Goal: Find specific page/section: Find specific page/section

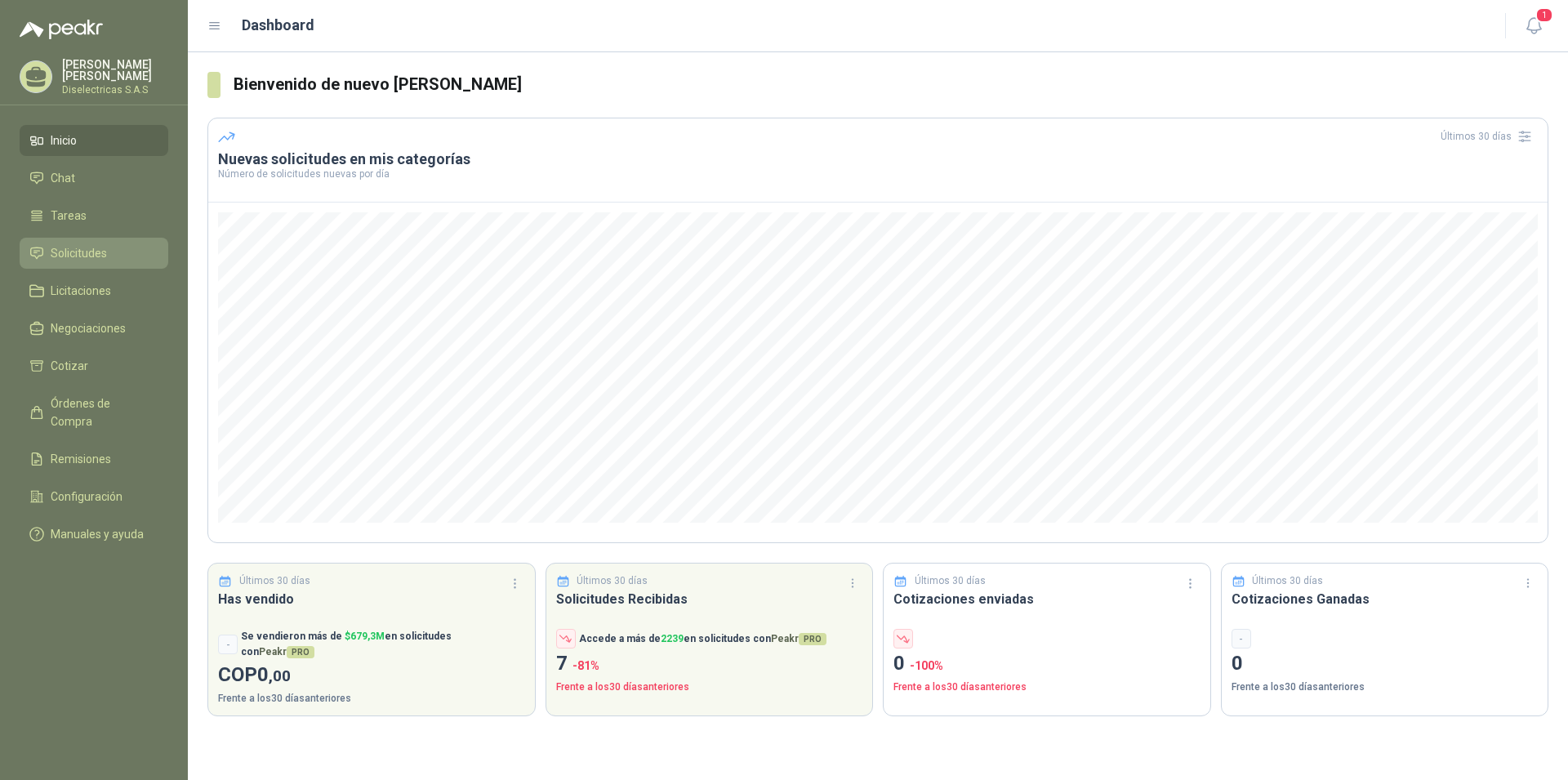
click at [77, 246] on span "Solicitudes" at bounding box center [78, 253] width 56 height 18
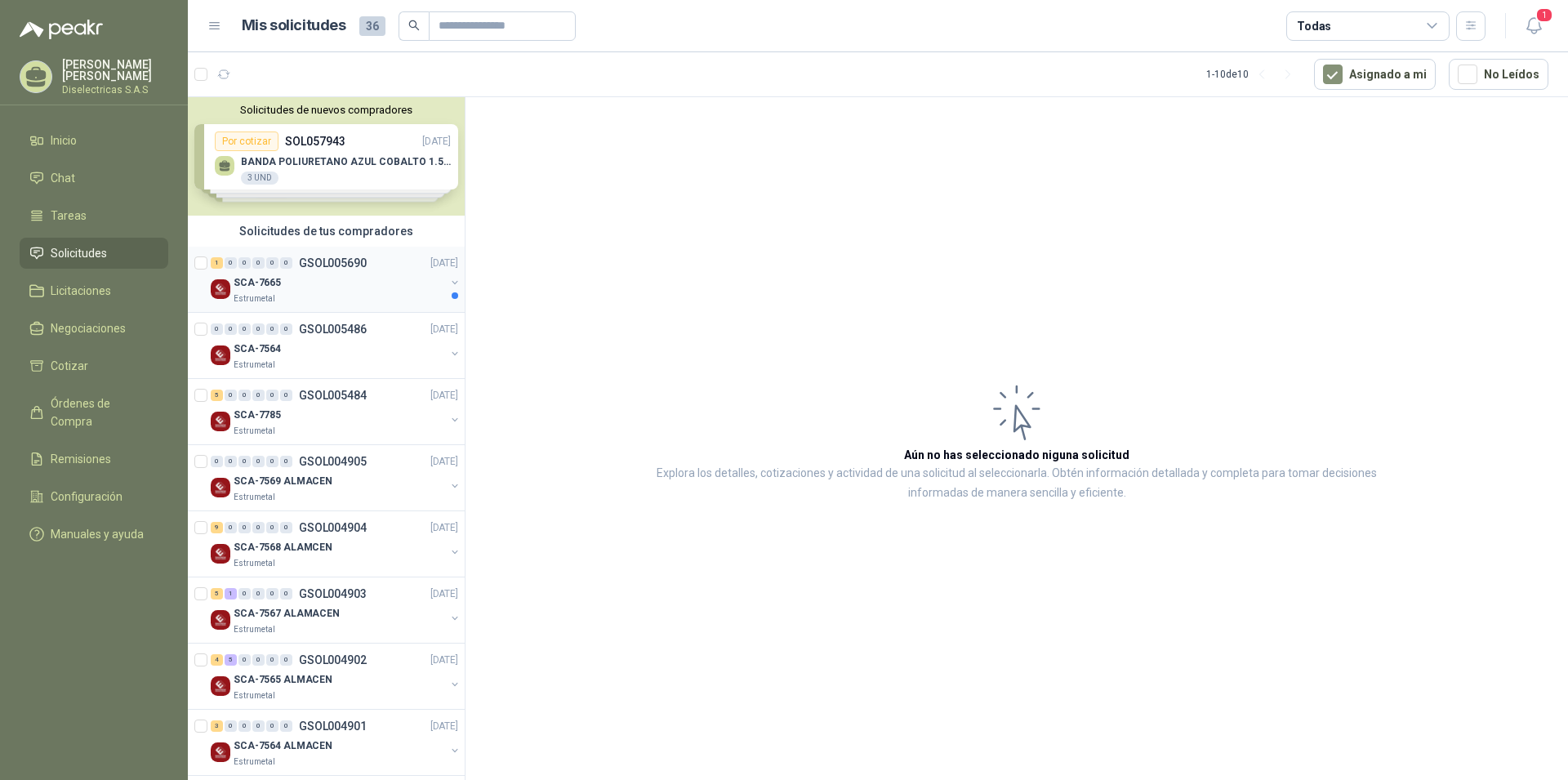
click at [314, 290] on div "SCA-7665" at bounding box center [339, 282] width 211 height 20
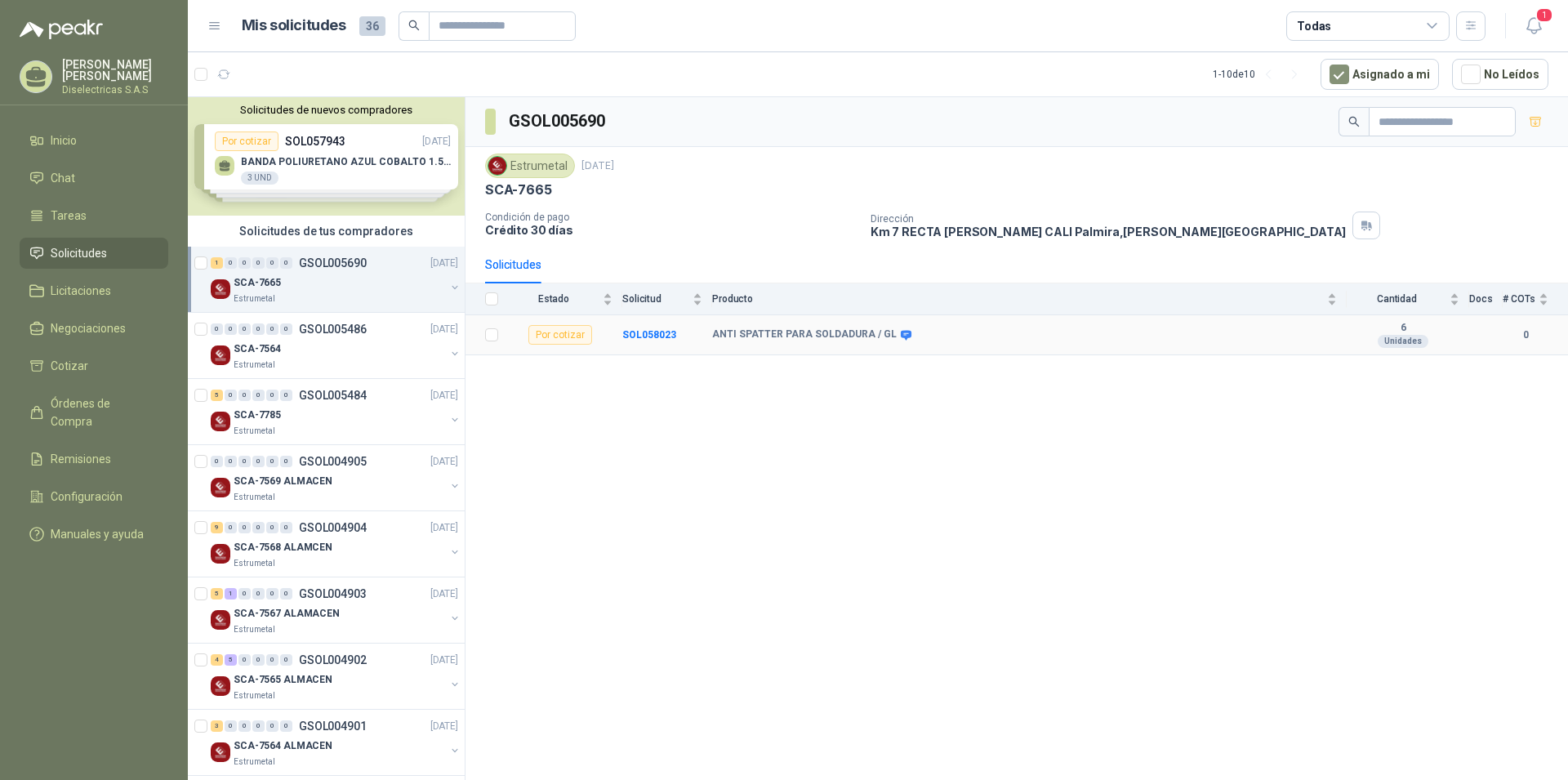
click at [848, 332] on b "ANTI SPATTER PARA SOLDADURA / GL" at bounding box center [804, 334] width 185 height 13
click at [711, 335] on td "SOL058023" at bounding box center [667, 335] width 89 height 40
drag, startPoint x: 712, startPoint y: 335, endPoint x: 884, endPoint y: 339, distance: 172.0
click at [884, 339] on b "ANTI SPATTER PARA SOLDADURA / GL" at bounding box center [804, 334] width 185 height 13
copy b "ANTI SPATTER PARA SOLDADURA / GL"
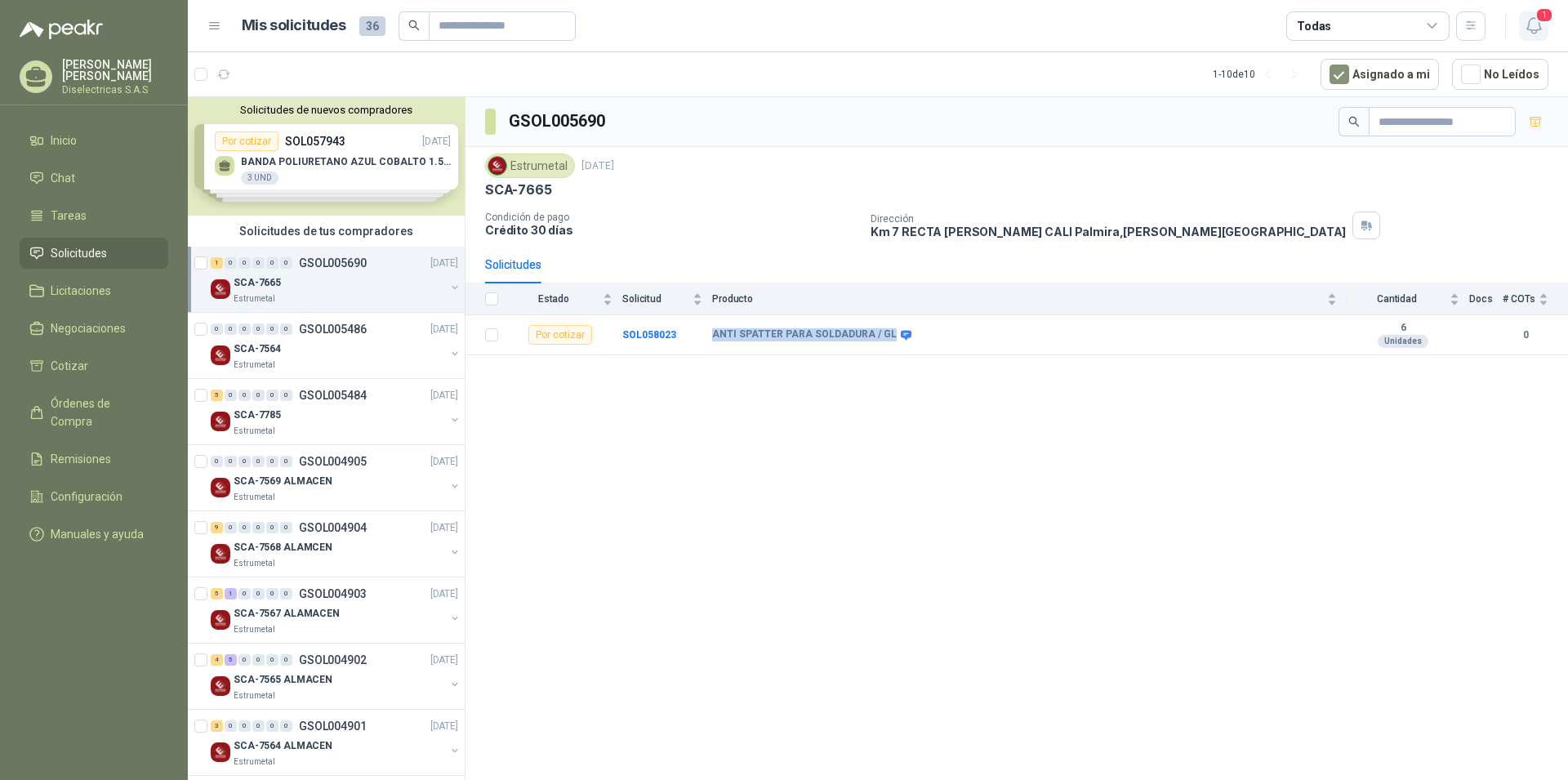
click at [1539, 15] on span "1" at bounding box center [1543, 15] width 18 height 15
